Goal: Transaction & Acquisition: Subscribe to service/newsletter

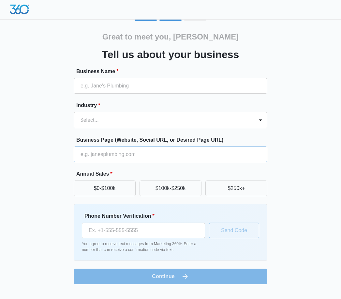
click at [207, 152] on input "Business Page (Website, Social URL, or Desired Page URL)" at bounding box center [171, 155] width 194 height 16
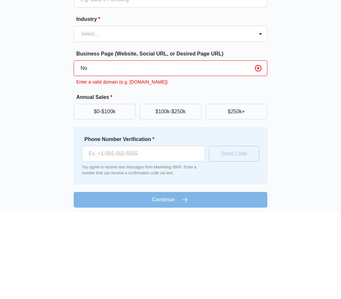
type input "N"
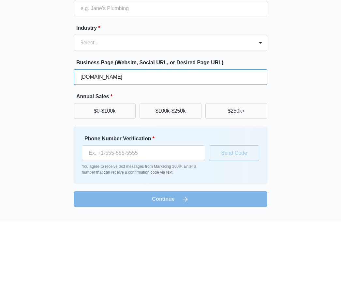
type input "[DOMAIN_NAME]"
click at [124, 181] on button "$0-$100k" at bounding box center [105, 189] width 62 height 16
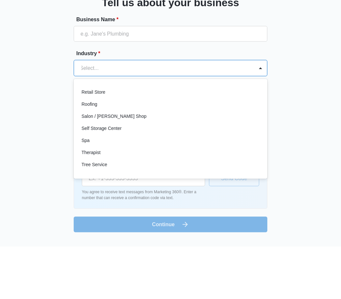
scroll to position [476, 0]
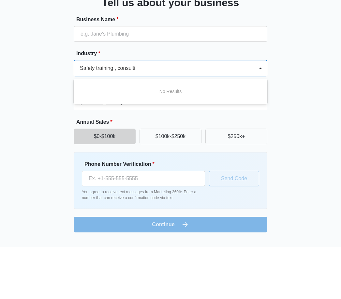
type input "Safety training , consulting"
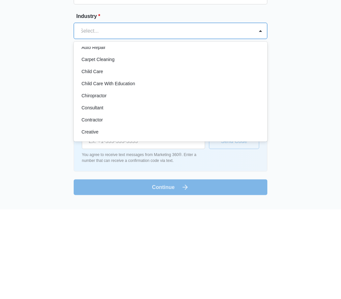
scroll to position [48, 0]
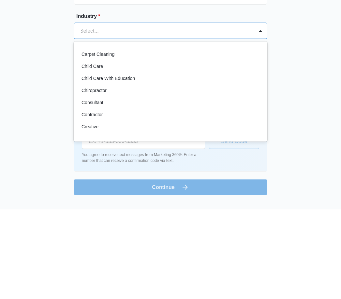
click at [107, 189] on div "Consultant" at bounding box center [170, 192] width 177 height 7
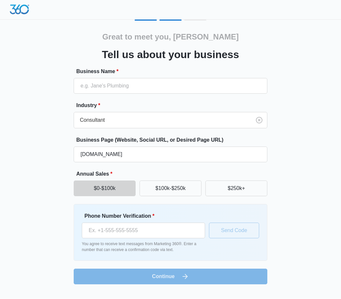
click at [125, 182] on button "$0-$100k" at bounding box center [105, 189] width 62 height 16
click at [96, 231] on input "Phone Number Verification *" at bounding box center [143, 231] width 123 height 16
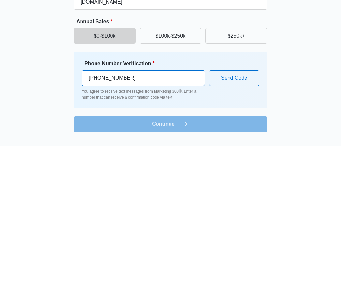
type input "[PHONE_NUMBER]"
click at [250, 223] on button "Send Code" at bounding box center [234, 231] width 50 height 16
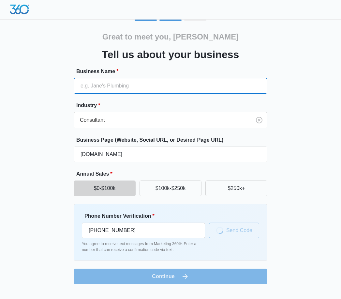
click at [85, 85] on input "Business Name *" at bounding box center [171, 86] width 194 height 16
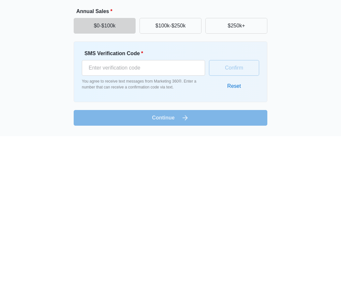
scroll to position [0, 0]
type input "peak Safety, LLC"
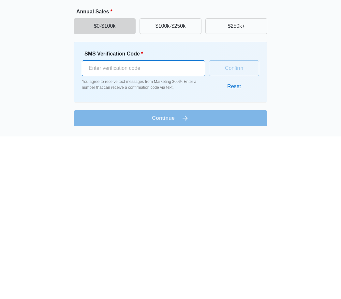
click at [167, 223] on input "SMS Verification Code *" at bounding box center [143, 231] width 123 height 16
type input "333610"
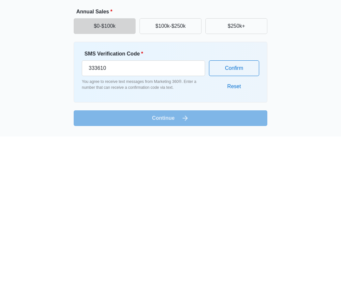
click at [251, 223] on button "Confirm" at bounding box center [234, 231] width 50 height 16
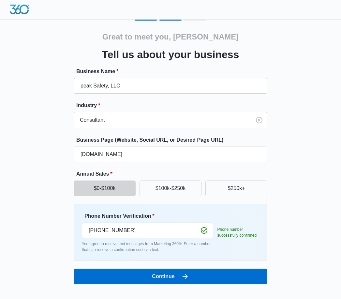
click at [184, 283] on button "Continue" at bounding box center [171, 277] width 194 height 16
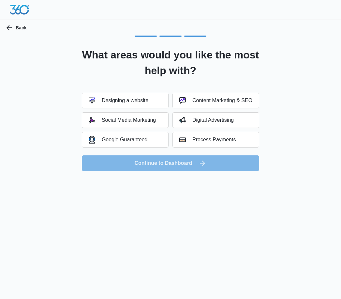
click at [156, 123] on button "Social Media Marketing" at bounding box center [125, 120] width 87 height 16
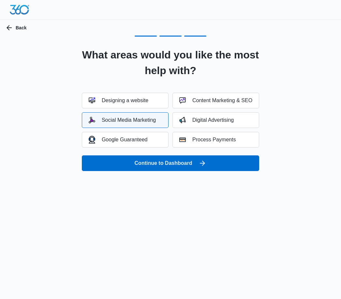
click at [194, 162] on button "Continue to Dashboard" at bounding box center [170, 163] width 177 height 16
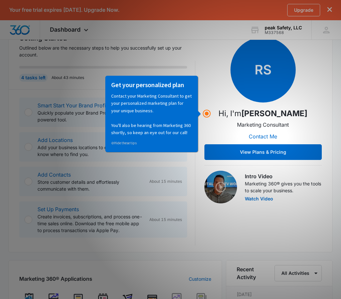
scroll to position [101, 0]
click at [213, 46] on div "RS Hi, I'm Richard Sauter Marketing Consultant Contact Me View Plans & Pricing" at bounding box center [263, 98] width 117 height 123
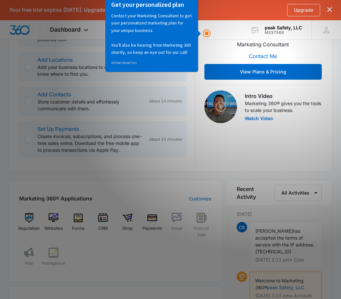
scroll to position [181, 0]
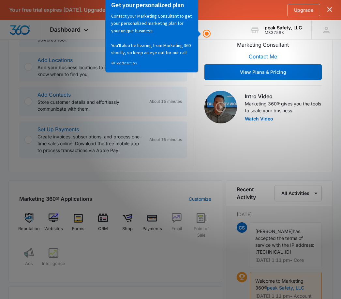
click at [294, 77] on button "View Plans & Pricing" at bounding box center [263, 72] width 117 height 16
